Goal: Transaction & Acquisition: Book appointment/travel/reservation

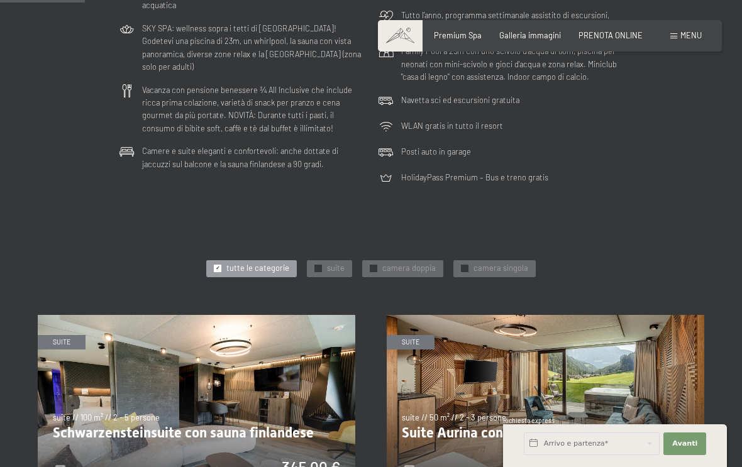
scroll to position [347, 0]
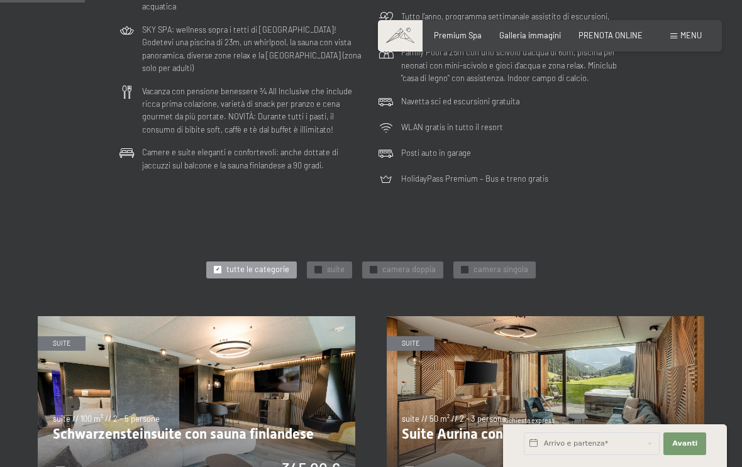
click at [615, 36] on span "PRENOTA ONLINE" at bounding box center [611, 35] width 64 height 10
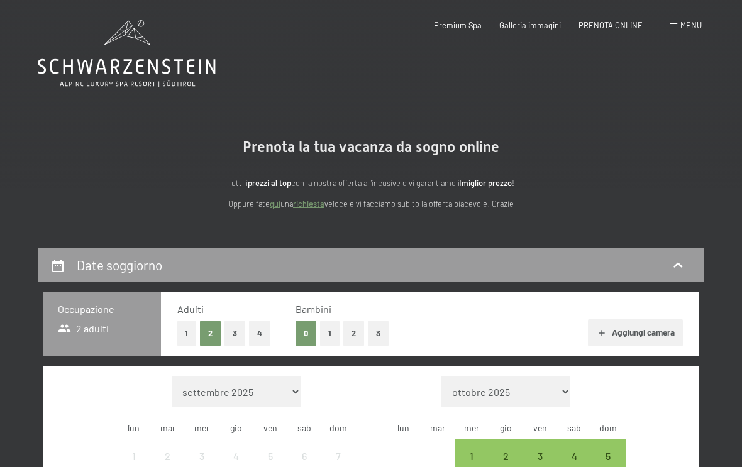
click at [243, 331] on button "3" at bounding box center [235, 334] width 21 height 26
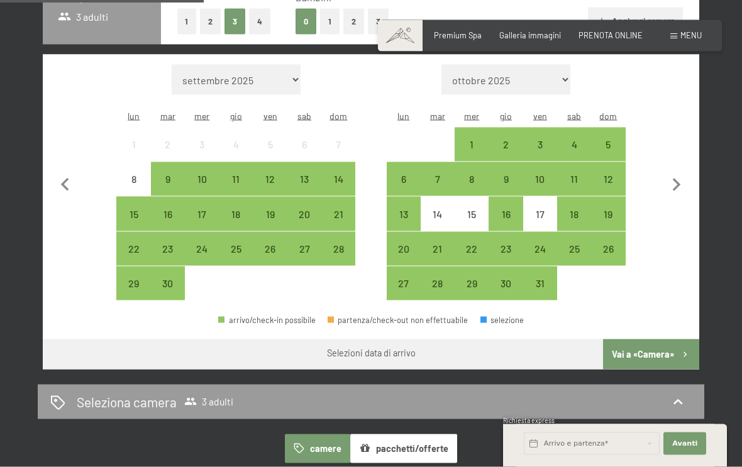
scroll to position [323, 0]
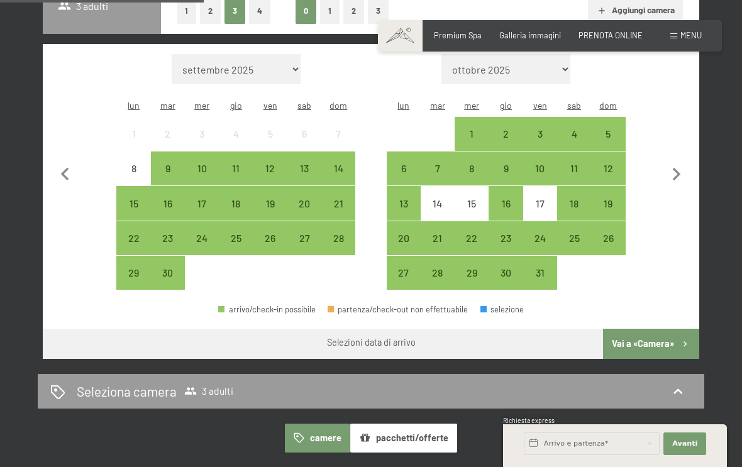
click at [340, 199] on div "21" at bounding box center [338, 214] width 31 height 31
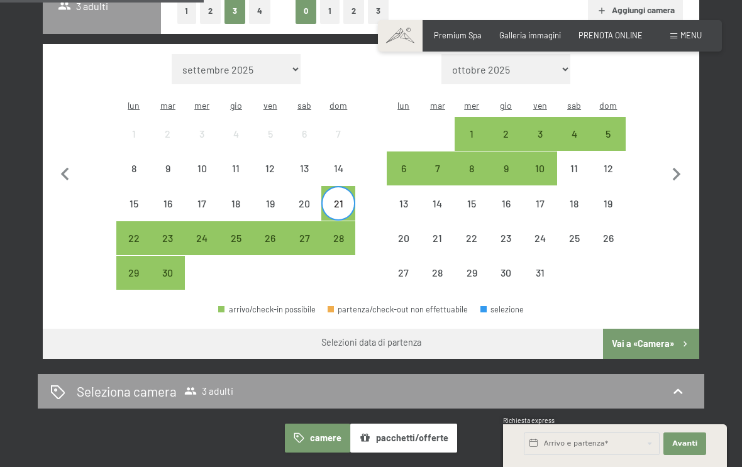
click at [343, 233] on div "28" at bounding box center [338, 248] width 31 height 31
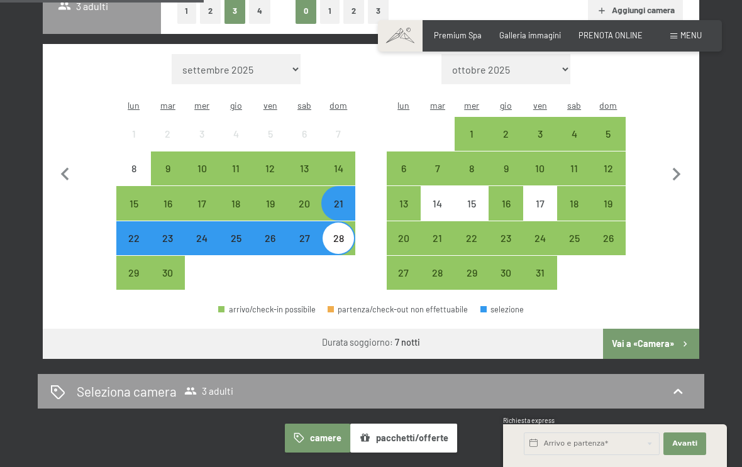
click at [664, 329] on button "Vai a «Camera»" at bounding box center [651, 344] width 96 height 30
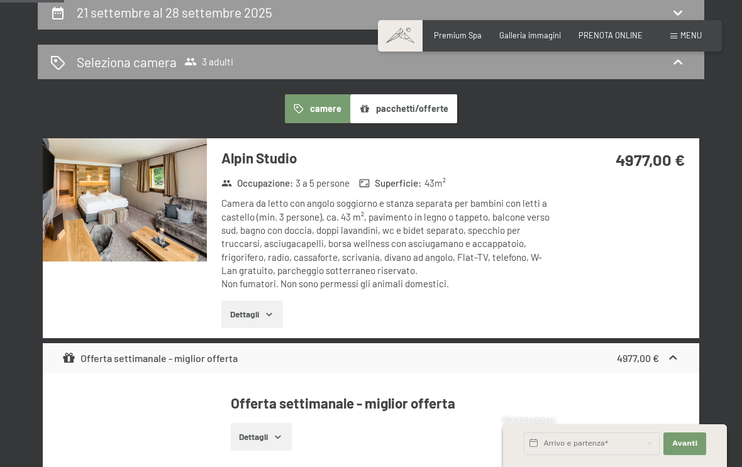
scroll to position [252, 0]
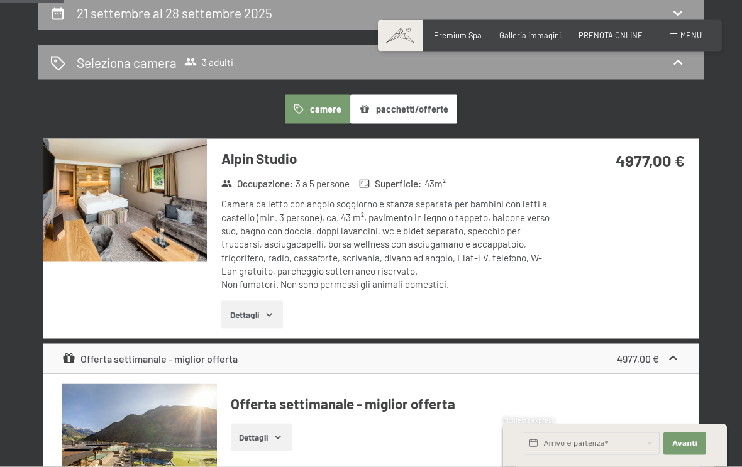
click at [409, 106] on button "pacchetti/offerte" at bounding box center [403, 109] width 107 height 29
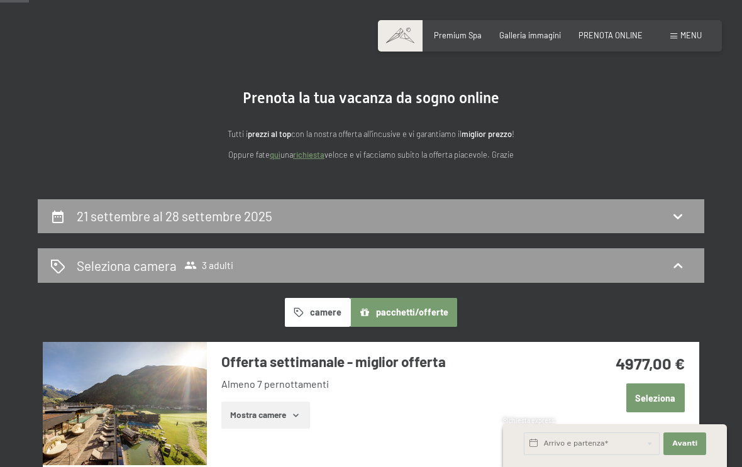
scroll to position [48, 0]
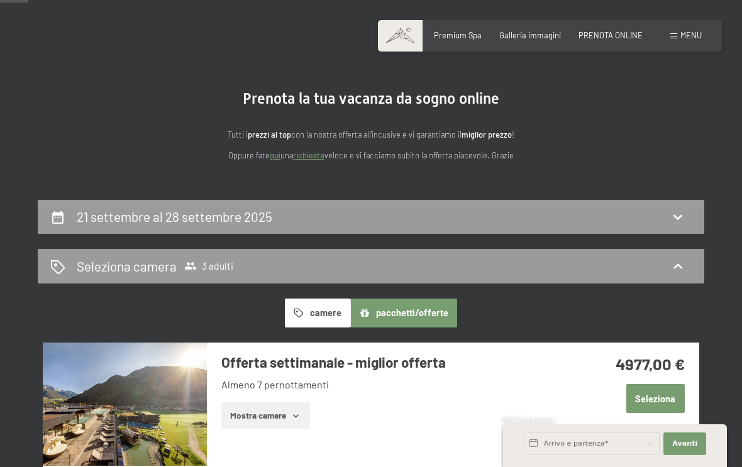
click at [679, 219] on icon at bounding box center [677, 216] width 15 height 15
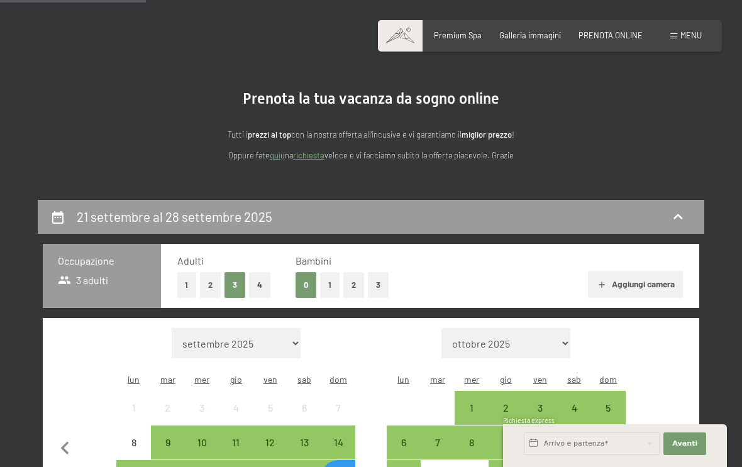
scroll to position [247, 0]
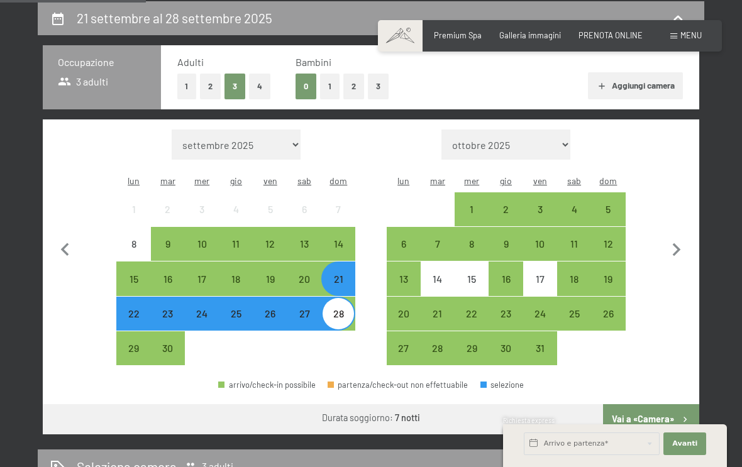
click at [343, 274] on div "21" at bounding box center [338, 289] width 31 height 31
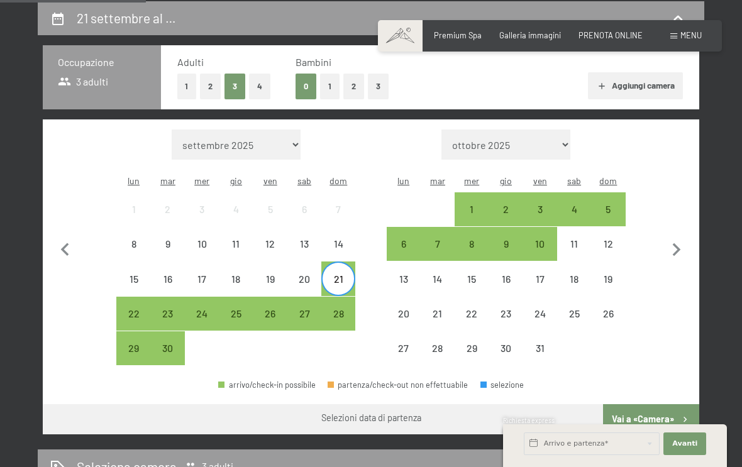
click at [310, 309] on div "27" at bounding box center [304, 324] width 31 height 31
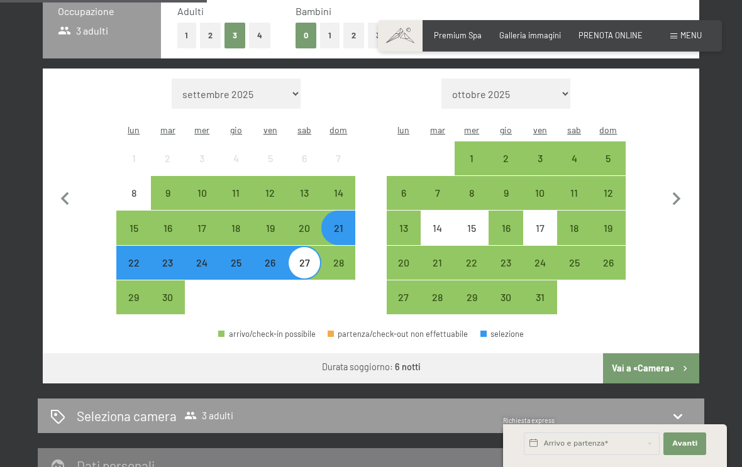
scroll to position [299, 0]
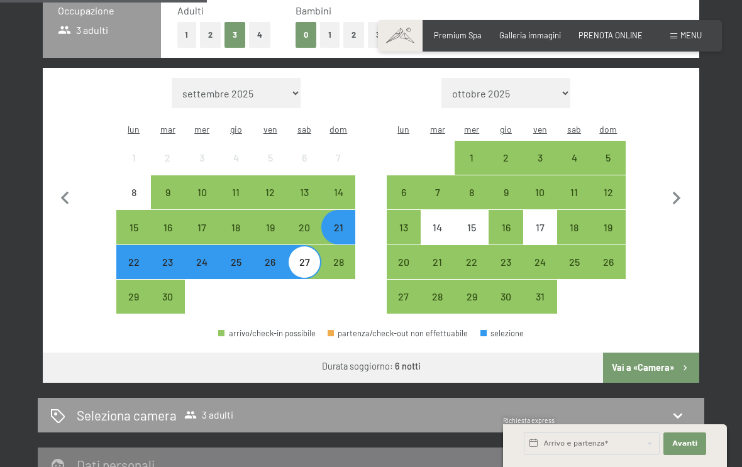
click at [672, 353] on button "Vai a «Camera»" at bounding box center [651, 368] width 96 height 30
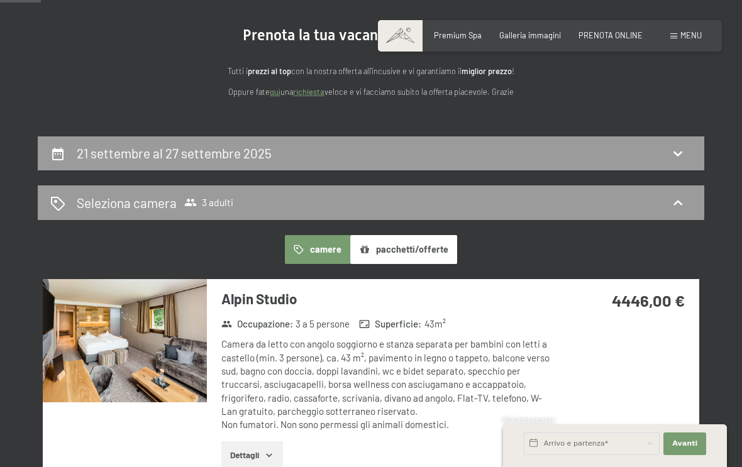
scroll to position [114, 0]
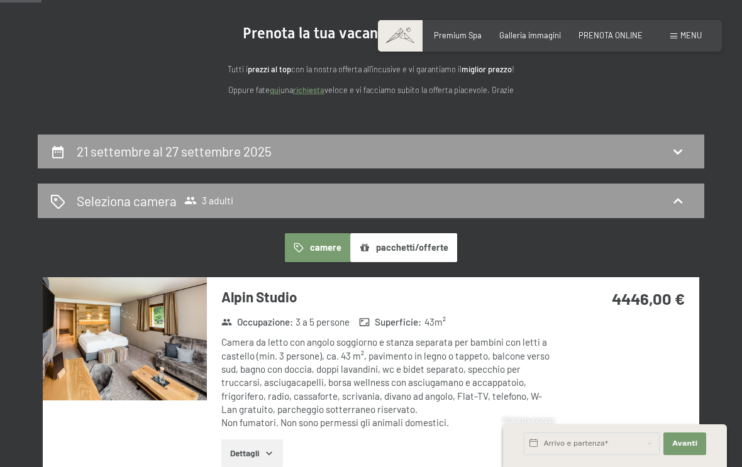
click at [314, 243] on button "camere" at bounding box center [317, 247] width 65 height 29
click at [676, 154] on icon at bounding box center [677, 151] width 15 height 15
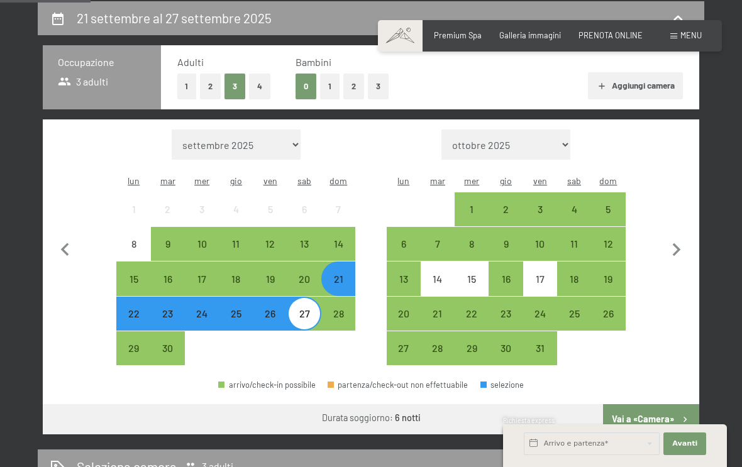
scroll to position [248, 0]
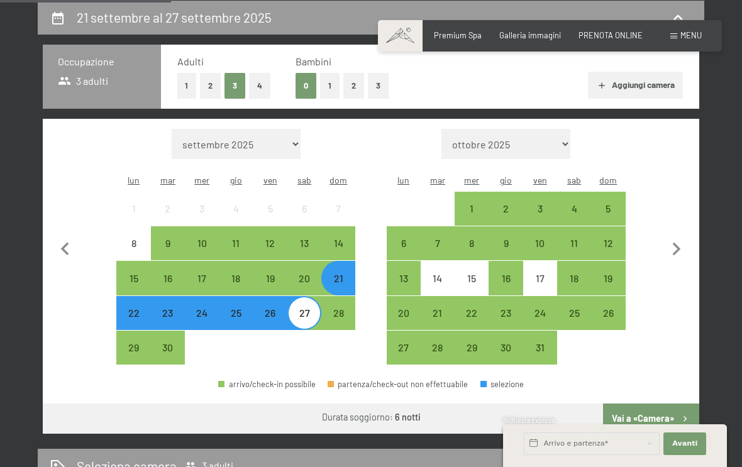
click at [141, 308] on div "22" at bounding box center [133, 323] width 31 height 31
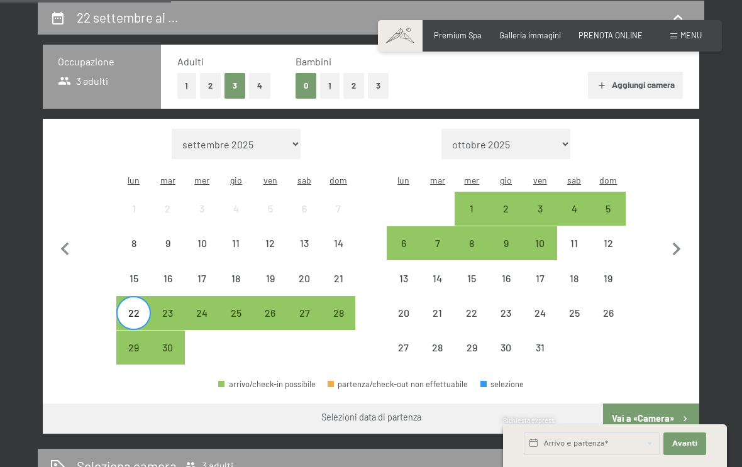
click at [345, 308] on div "28" at bounding box center [338, 323] width 31 height 31
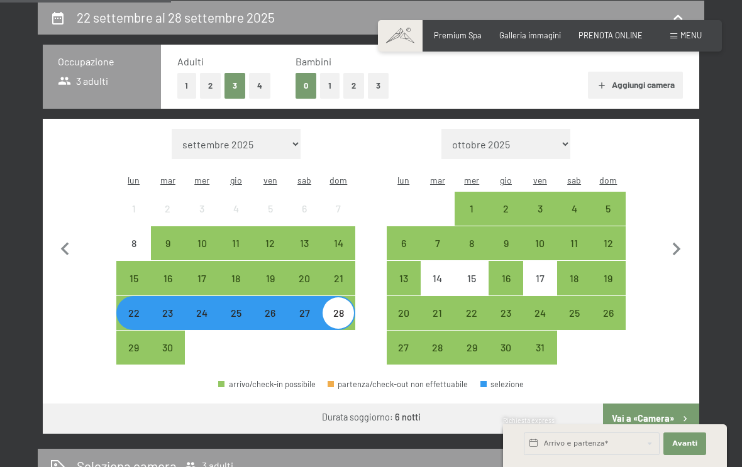
click at [661, 404] on button "Vai a «Camera»" at bounding box center [651, 419] width 96 height 30
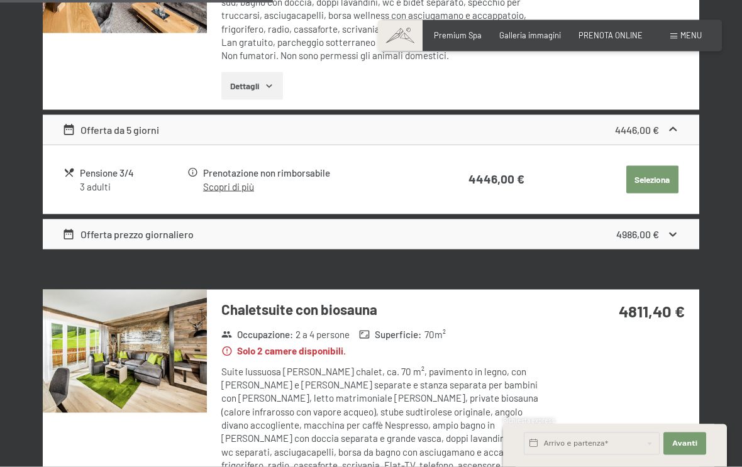
scroll to position [906, 0]
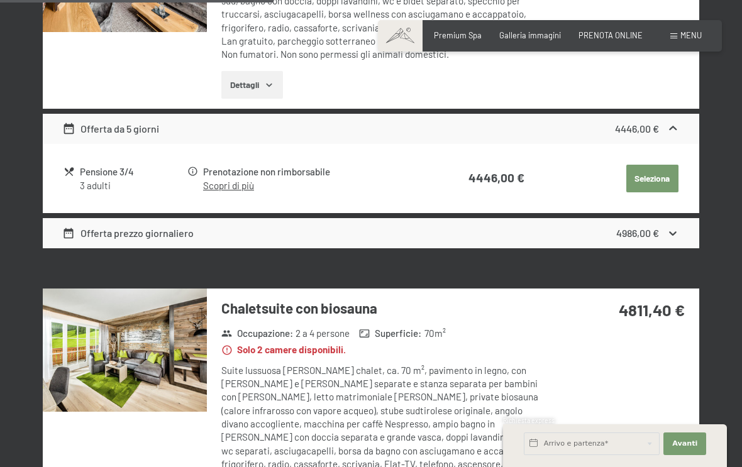
click at [70, 166] on icon at bounding box center [69, 171] width 11 height 11
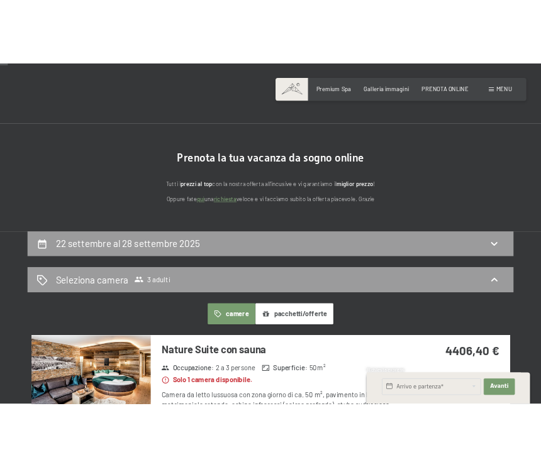
scroll to position [0, 0]
